Goal: Navigation & Orientation: Find specific page/section

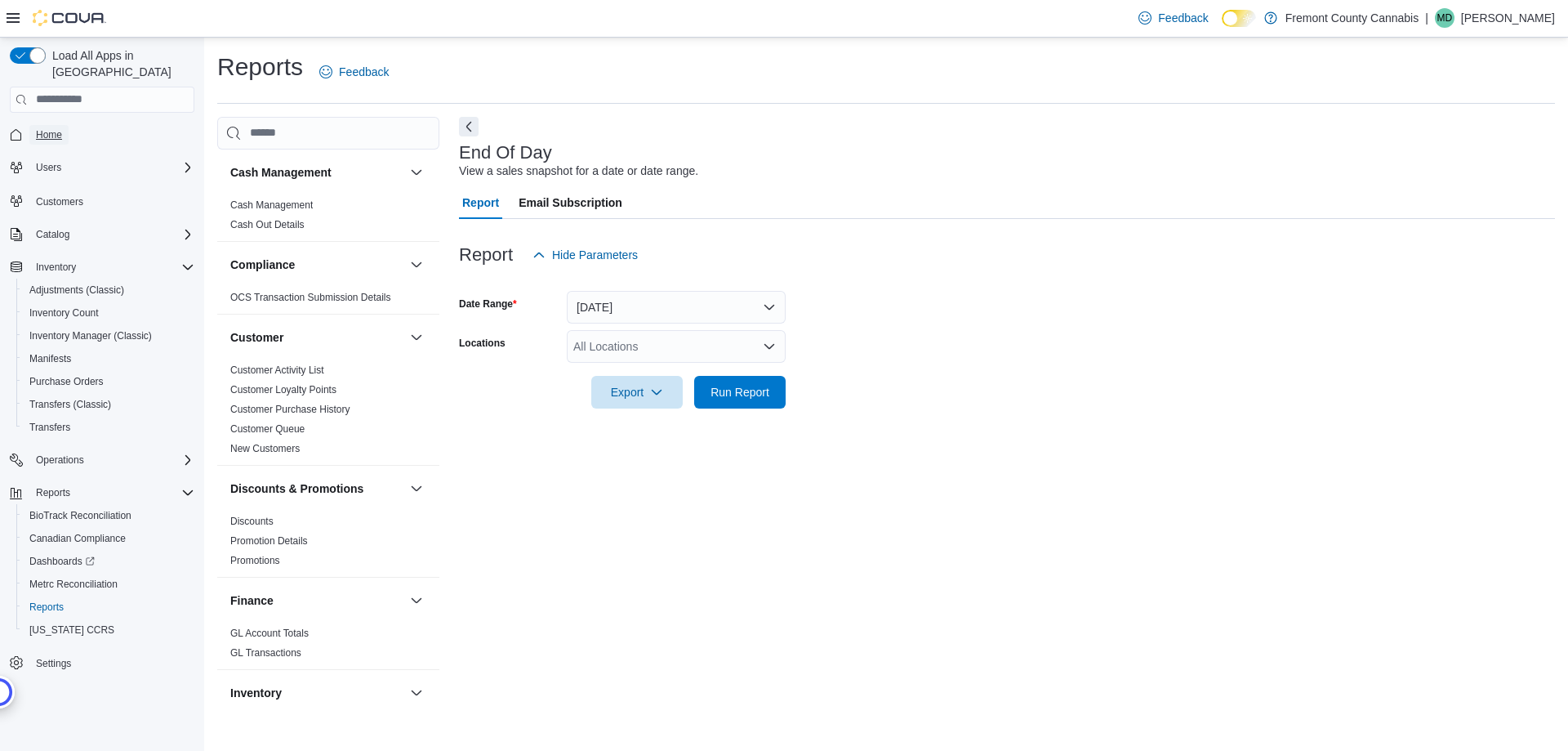
click at [53, 129] on span "Home" at bounding box center [49, 135] width 26 height 13
